Goal: Check status: Check status

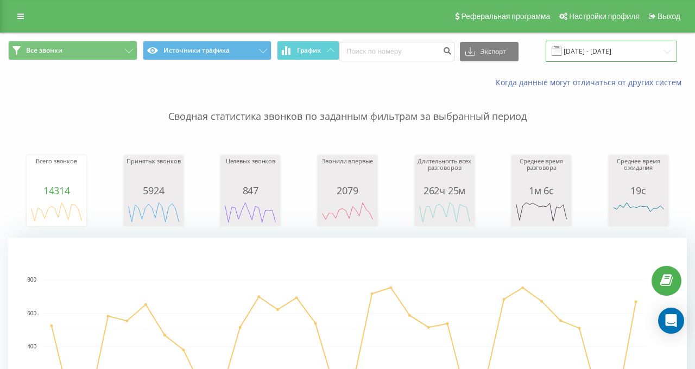
click at [566, 52] on input "[DATE] - [DATE]" at bounding box center [611, 51] width 131 height 21
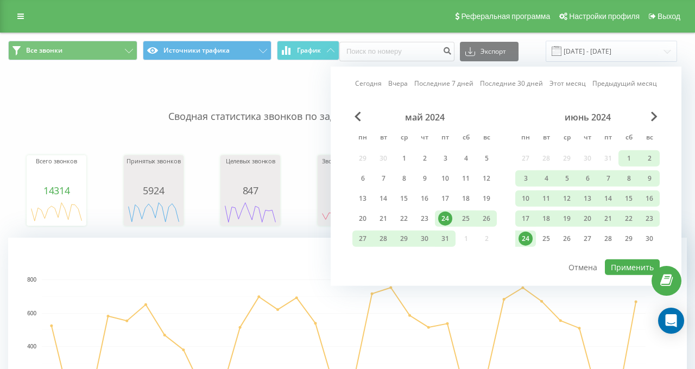
click at [396, 87] on link "Вчера" at bounding box center [398, 83] width 20 height 10
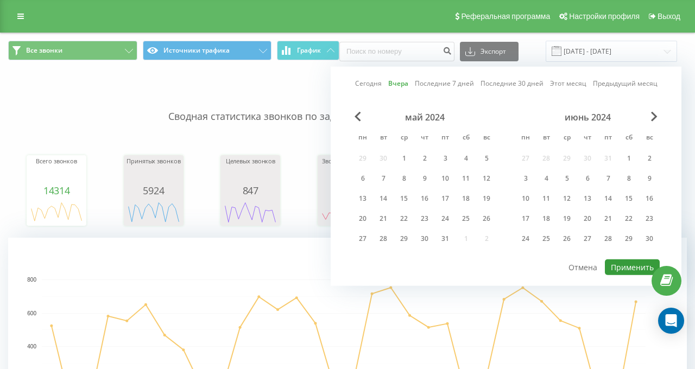
click at [618, 268] on button "Применить" at bounding box center [632, 268] width 55 height 16
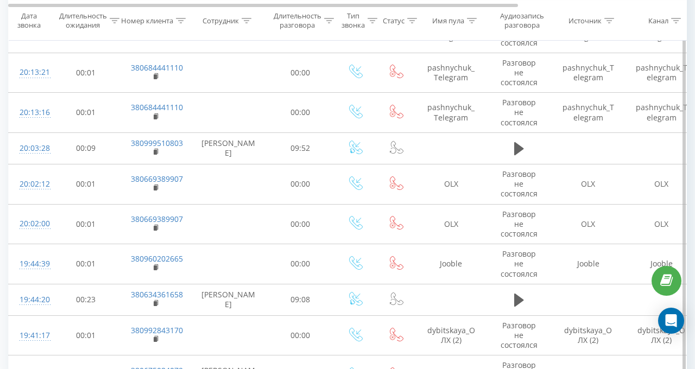
scroll to position [1086, 0]
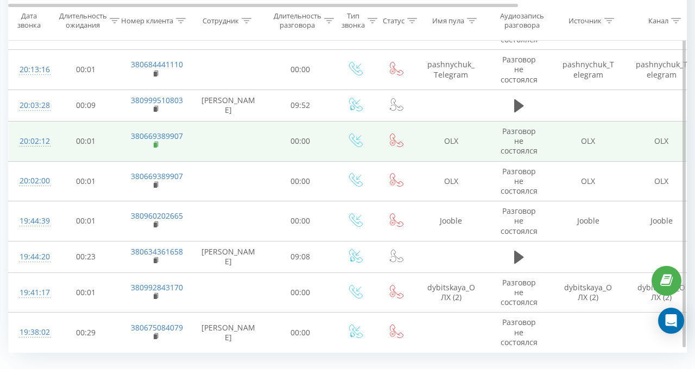
click at [154, 143] on rect at bounding box center [155, 145] width 3 height 5
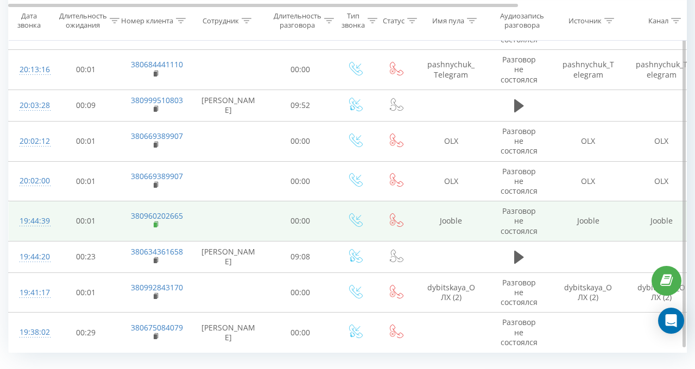
click at [154, 223] on rect at bounding box center [155, 225] width 3 height 5
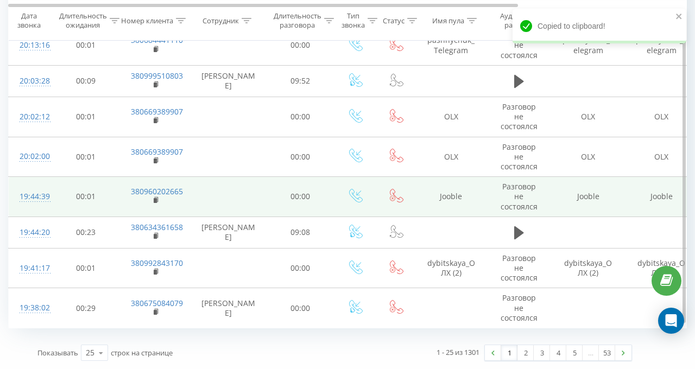
scroll to position [1171, 0]
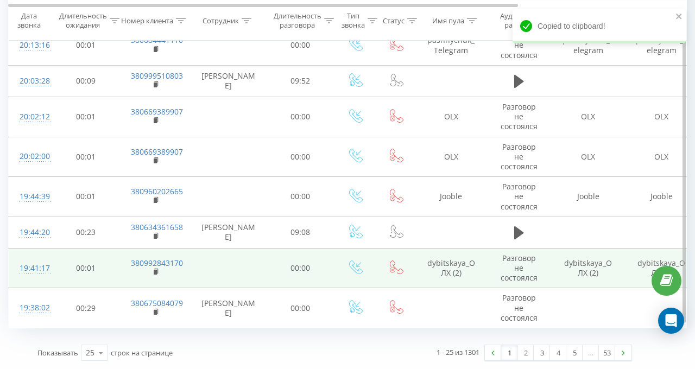
click at [152, 248] on td "380992843170" at bounding box center [155, 268] width 71 height 40
click at [154, 270] on rect at bounding box center [155, 272] width 3 height 5
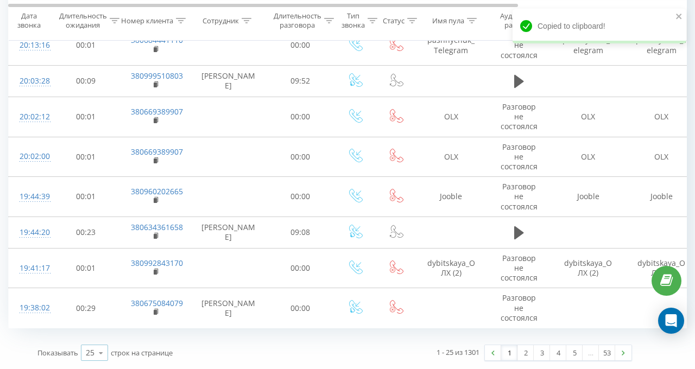
click at [97, 303] on icon at bounding box center [101, 353] width 16 height 21
click at [92, 303] on span "100" at bounding box center [92, 337] width 13 height 10
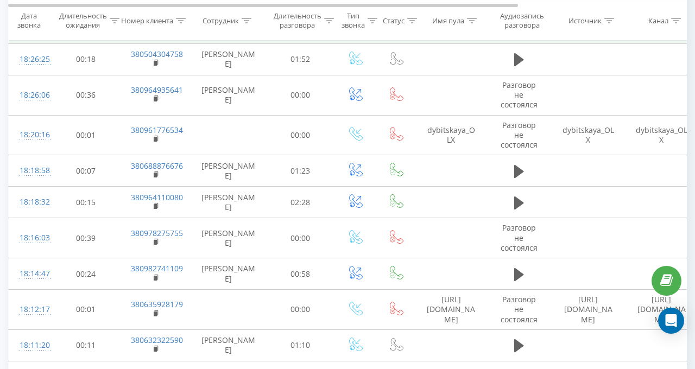
scroll to position [2039, 0]
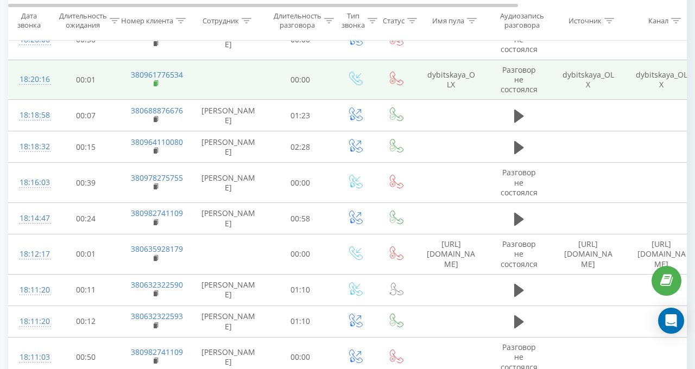
click at [155, 83] on rect at bounding box center [155, 83] width 3 height 5
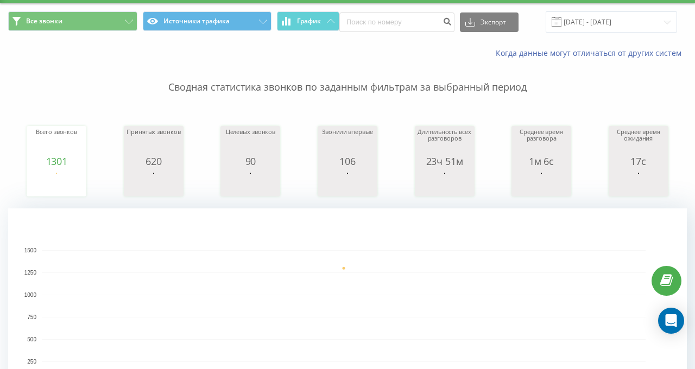
scroll to position [0, 0]
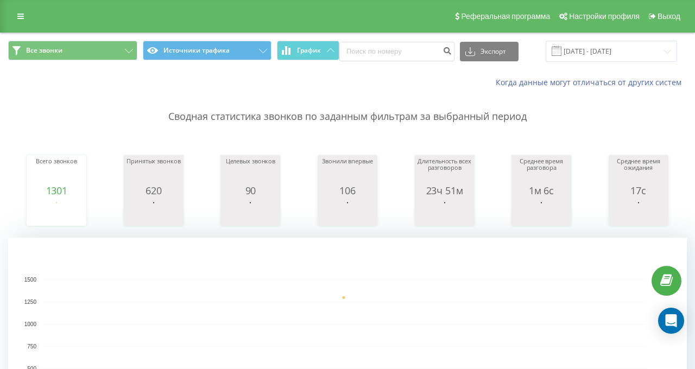
click at [552, 50] on span at bounding box center [557, 51] width 10 height 10
click at [575, 53] on input "[DATE] - [DATE]" at bounding box center [611, 51] width 131 height 21
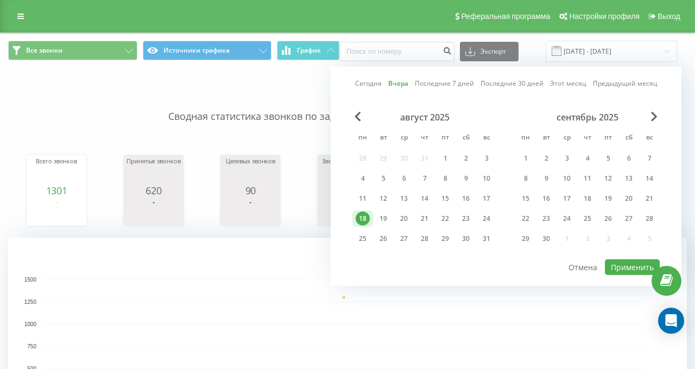
click at [367, 80] on link "Сегодня" at bounding box center [368, 83] width 27 height 10
click at [616, 265] on button "Применить" at bounding box center [632, 268] width 55 height 16
type input "[DATE] - [DATE]"
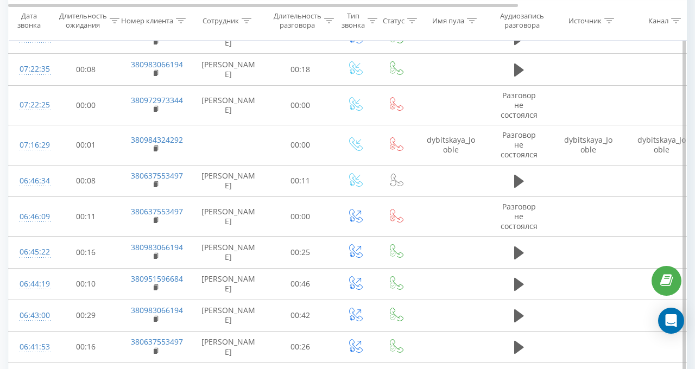
scroll to position [2405, 0]
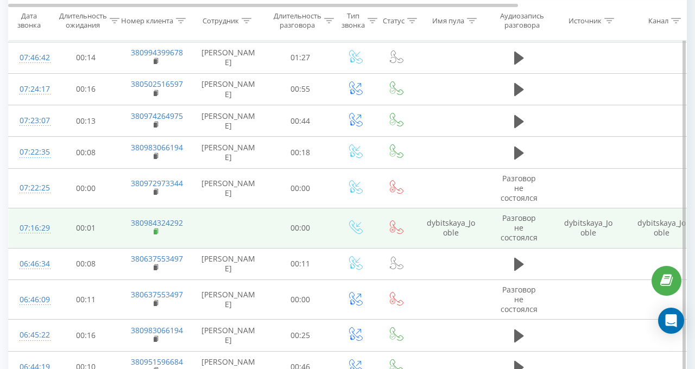
click at [155, 230] on rect at bounding box center [155, 232] width 3 height 5
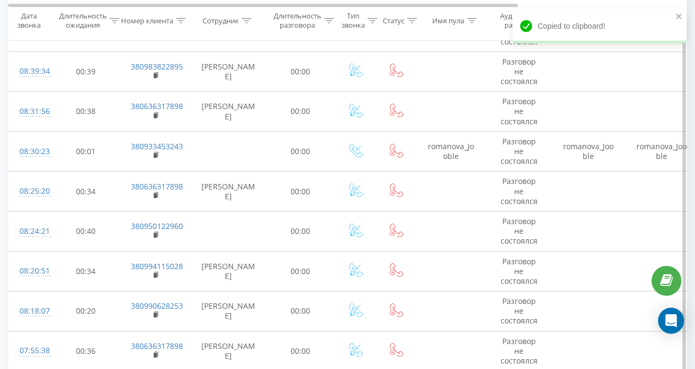
scroll to position [1970, 0]
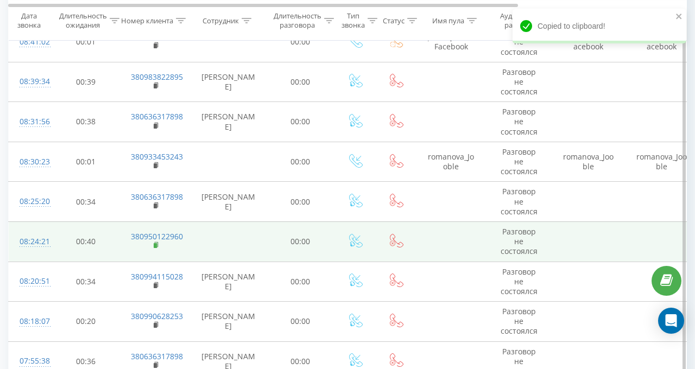
click at [154, 243] on rect at bounding box center [155, 245] width 3 height 5
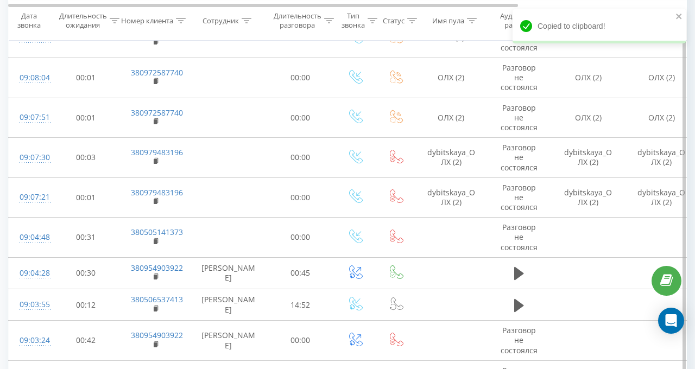
scroll to position [1264, 0]
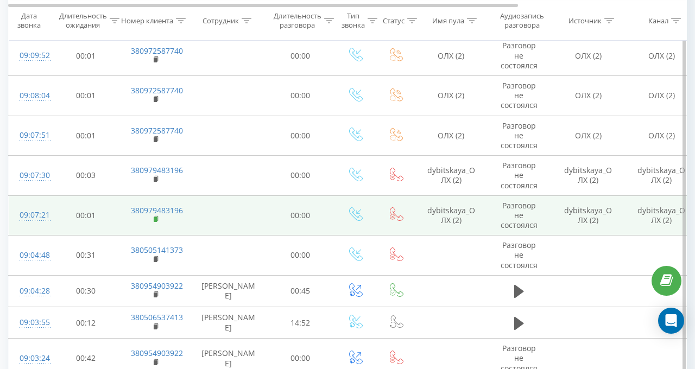
click at [154, 216] on icon at bounding box center [157, 220] width 6 height 8
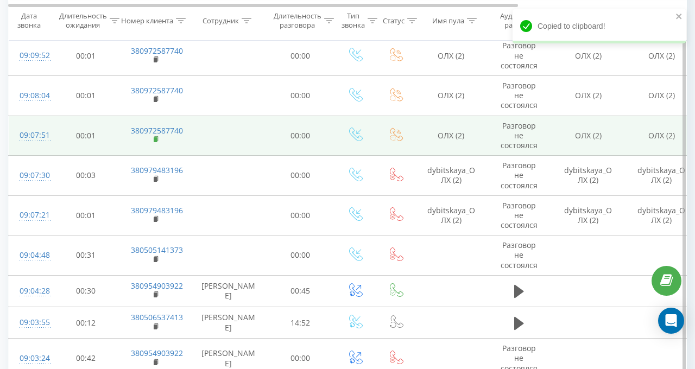
click at [154, 137] on rect at bounding box center [155, 139] width 3 height 5
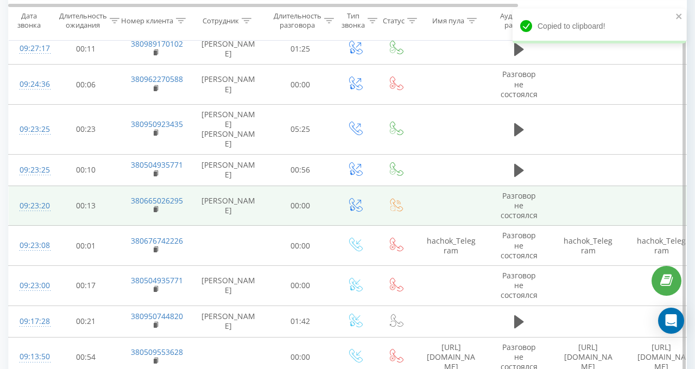
scroll to position [884, 0]
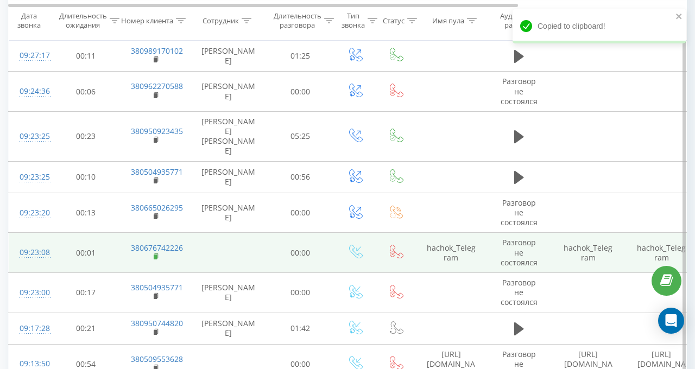
click at [155, 255] on rect at bounding box center [155, 257] width 3 height 5
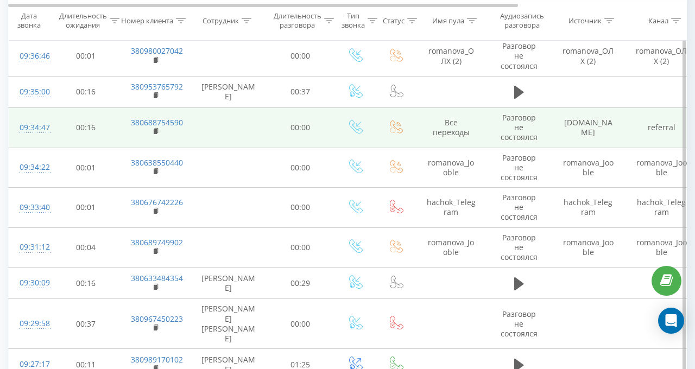
scroll to position [559, 0]
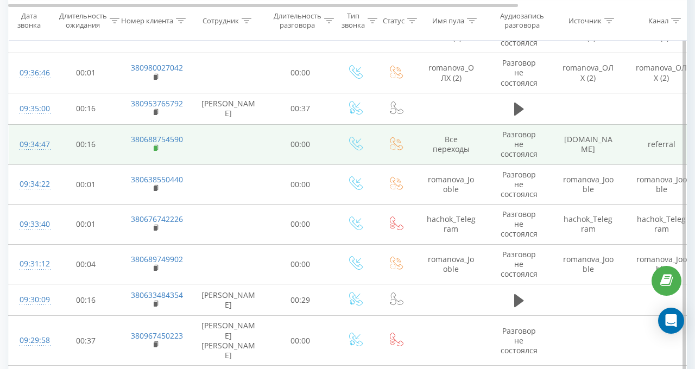
click at [156, 147] on rect at bounding box center [155, 148] width 3 height 5
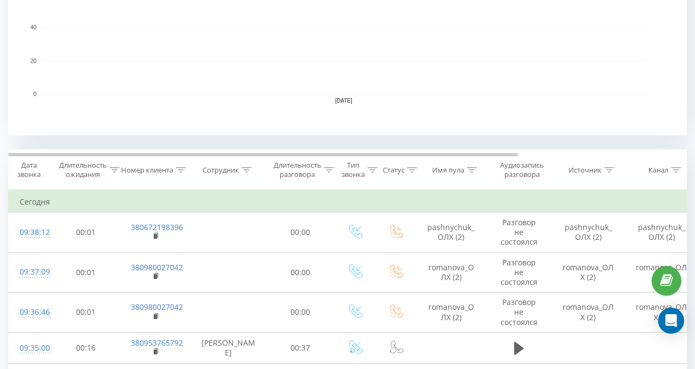
scroll to position [326, 0]
